Goal: Task Accomplishment & Management: Manage account settings

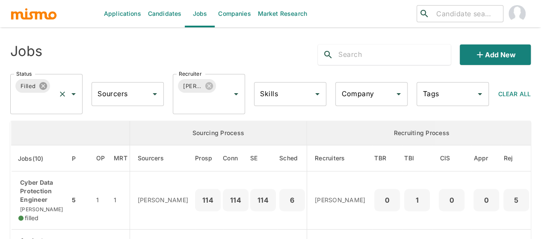
click at [45, 87] on icon at bounding box center [43, 86] width 8 height 8
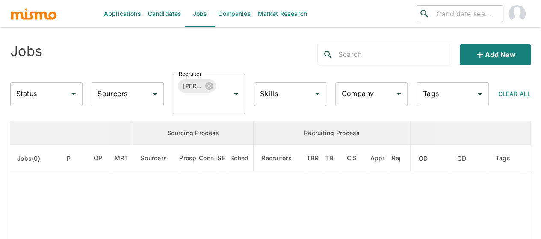
click at [37, 90] on input "Status" at bounding box center [40, 94] width 52 height 16
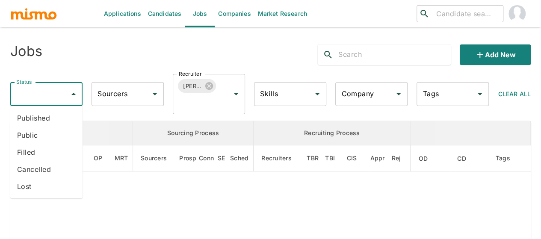
click at [37, 89] on input "Status" at bounding box center [40, 94] width 52 height 16
click at [33, 121] on li "Published" at bounding box center [46, 118] width 72 height 17
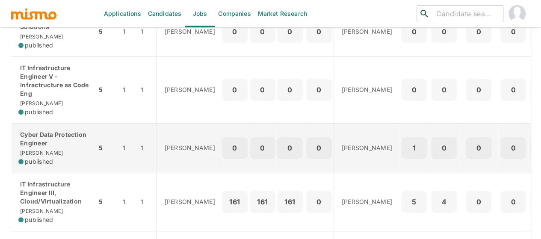
scroll to position [300, 0]
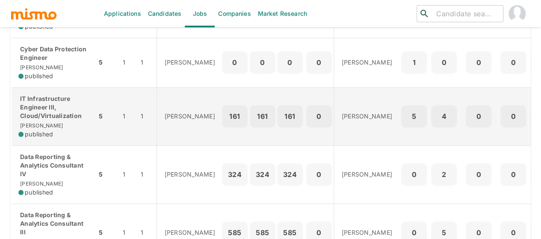
click at [42, 111] on p "IT Infrastructure Engineer III, Cloud/Virtualization" at bounding box center [53, 108] width 71 height 26
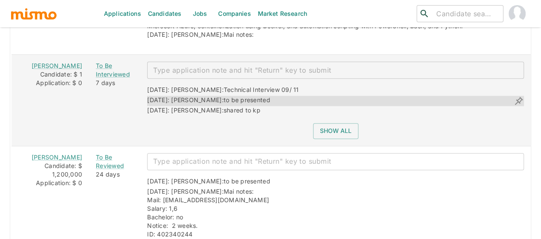
scroll to position [1878, 0]
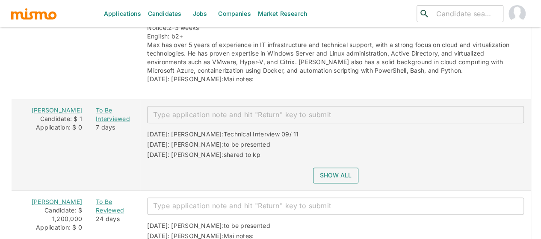
click at [319, 168] on button "Show all" at bounding box center [335, 176] width 45 height 16
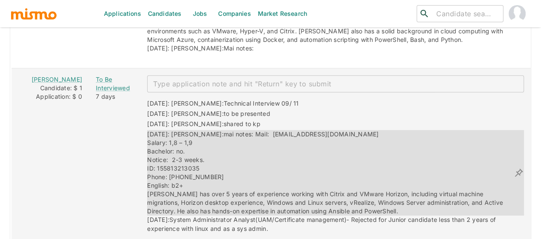
scroll to position [1921, 0]
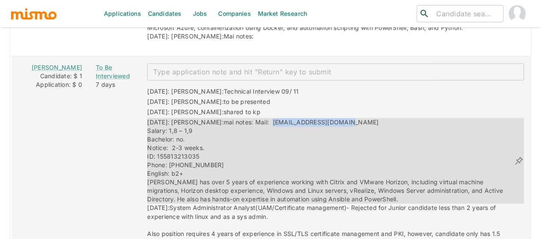
drag, startPoint x: 323, startPoint y: 100, endPoint x: 246, endPoint y: 98, distance: 77.5
click at [246, 118] on div "08/25/2025: Kaiser: mai notes: Mail: charsrojas59@gmail.com Salary: 1,8 – 1,9 B…" at bounding box center [330, 161] width 367 height 86
copy span "charsrojas59@gmail.com"
